Goal: Communication & Community: Answer question/provide support

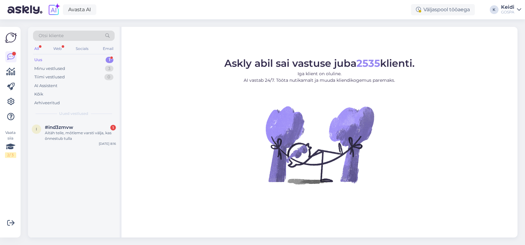
click at [47, 58] on div "Uus 1" at bounding box center [74, 59] width 82 height 9
click at [48, 133] on div "Aitäh teile, mõtleme varsti välja, kas õnnestub tulla" at bounding box center [80, 135] width 71 height 11
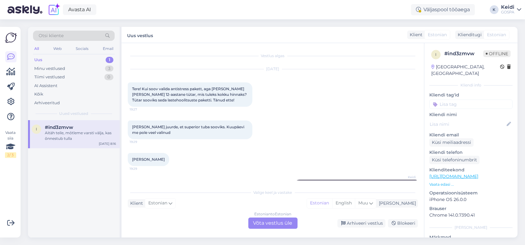
scroll to position [371, 0]
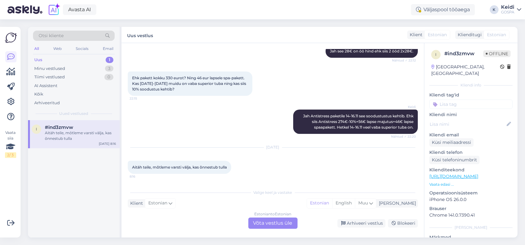
click at [267, 223] on div "Estonian to Estonian Võta vestlus üle" at bounding box center [272, 222] width 49 height 11
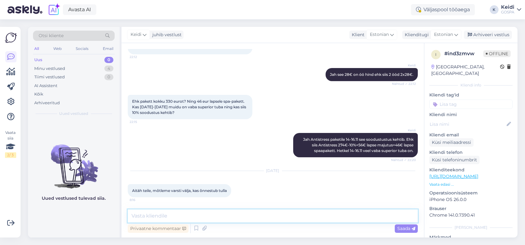
click at [202, 214] on textarea at bounding box center [273, 215] width 290 height 13
type textarea "Tere! Hästi! Meie ootame:)"
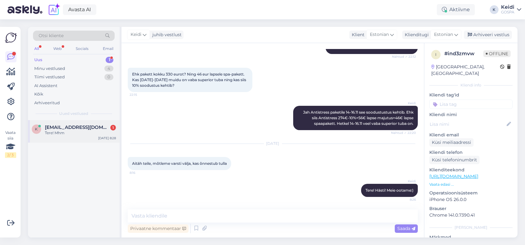
click at [57, 126] on span "[EMAIL_ADDRESS][DOMAIN_NAME]" at bounding box center [77, 127] width 65 height 6
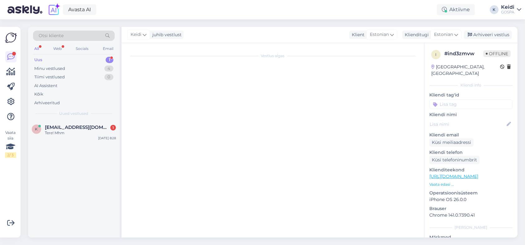
scroll to position [0, 0]
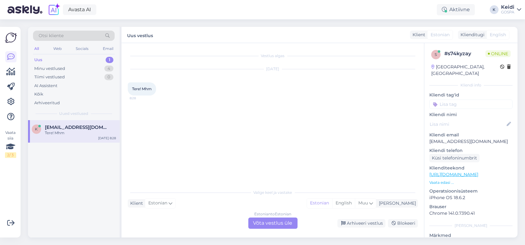
click at [279, 226] on div "Estonian to Estonian Võta vestlus üle" at bounding box center [272, 222] width 49 height 11
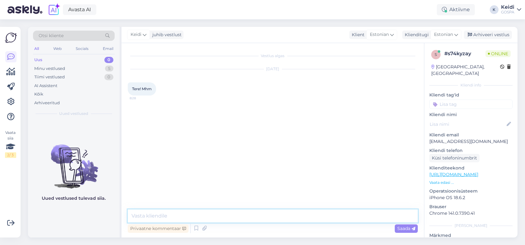
click at [170, 212] on textarea at bounding box center [273, 215] width 290 height 13
type textarea "Tere! Kuidas saame aidata?"
